Goal: Information Seeking & Learning: Learn about a topic

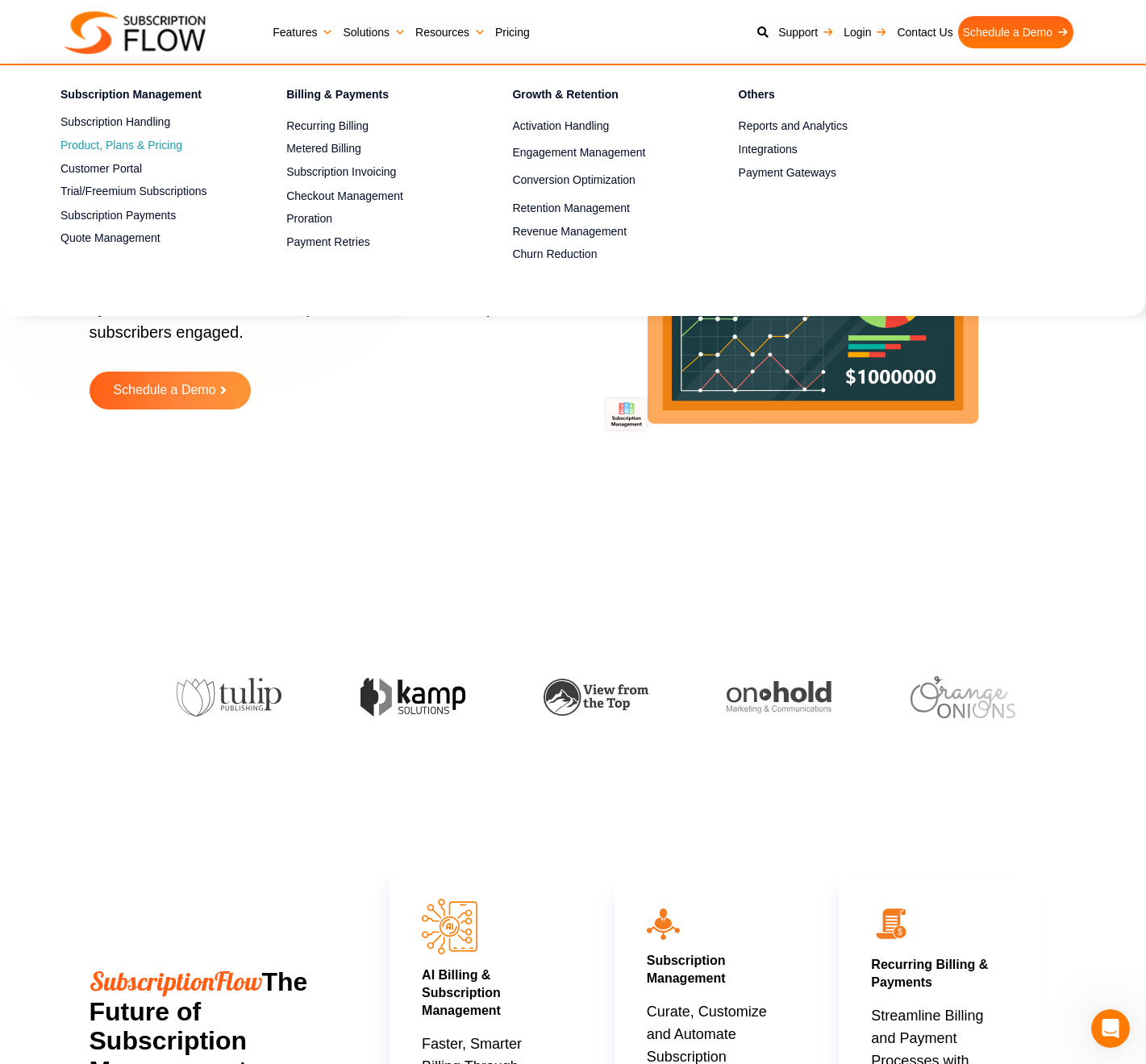
click at [113, 144] on span "Product, Plans & Pricing" at bounding box center [121, 145] width 121 height 17
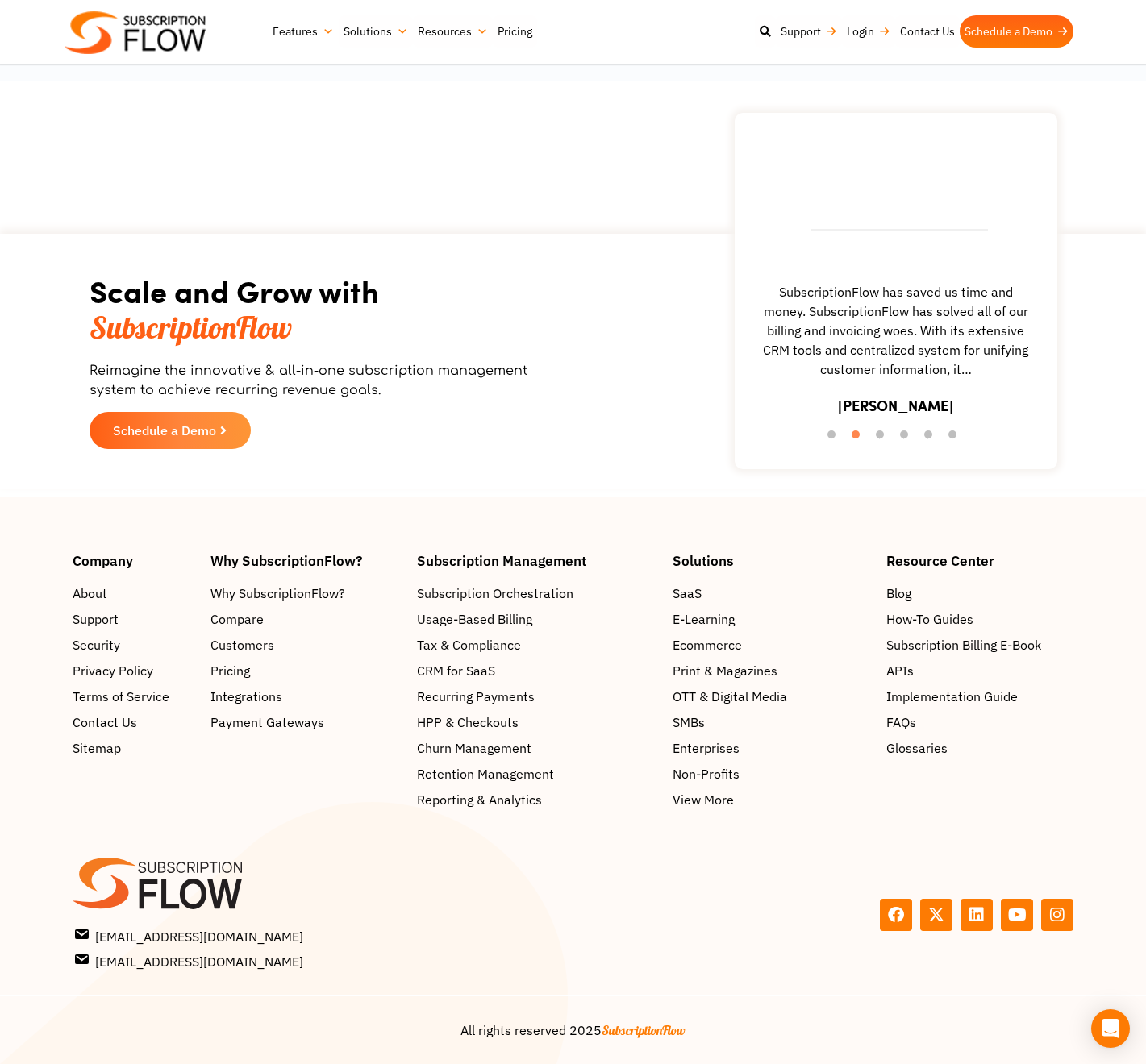
scroll to position [2998, 0]
click at [246, 687] on span "Integrations" at bounding box center [249, 696] width 72 height 19
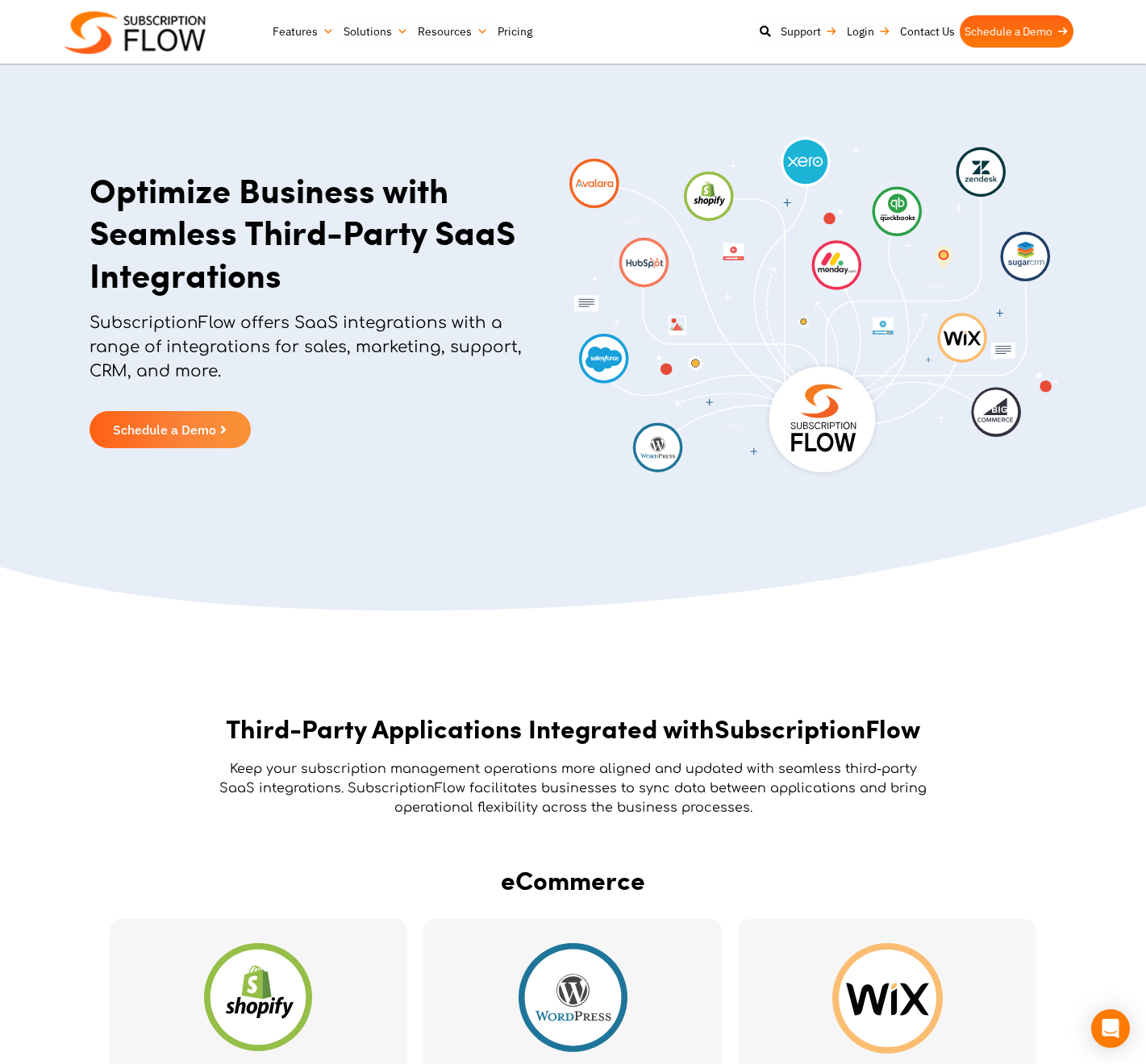
click at [511, 27] on link "Pricing" at bounding box center [515, 31] width 44 height 32
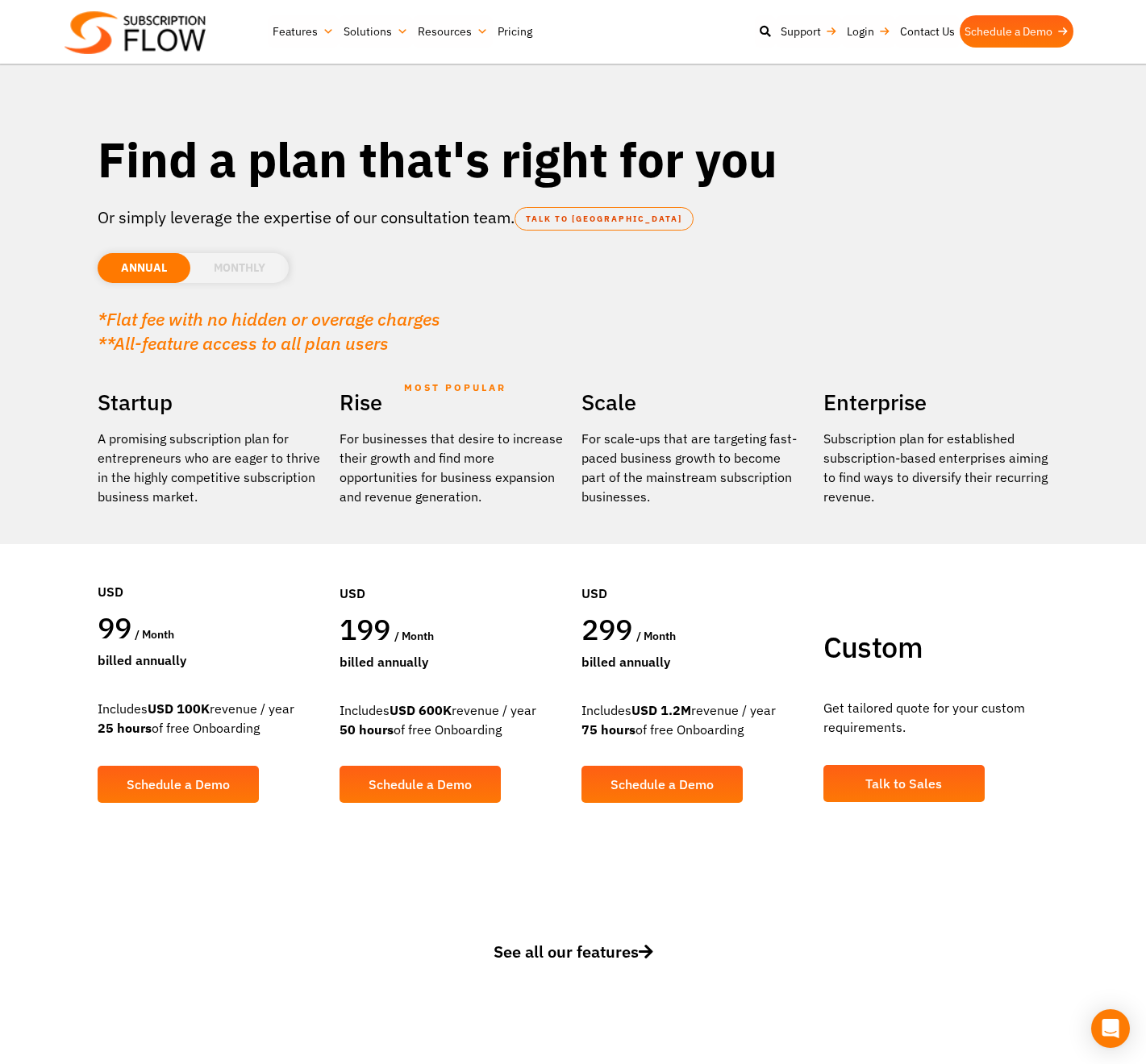
click at [254, 267] on li "MONTHLY" at bounding box center [239, 268] width 98 height 30
